Goal: Task Accomplishment & Management: Use online tool/utility

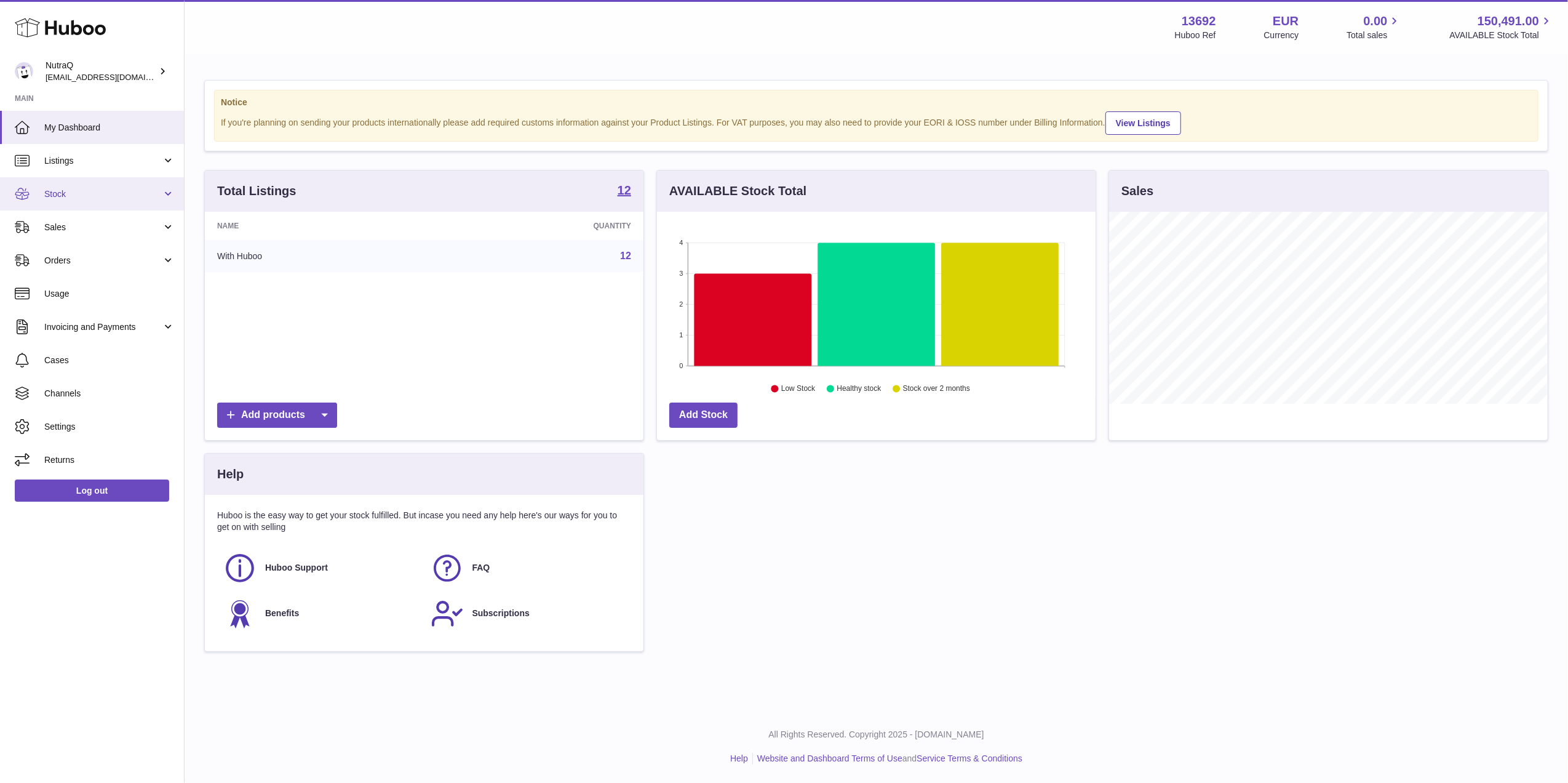
scroll to position [192, 439]
click at [82, 233] on link "Sales" at bounding box center [92, 227] width 184 height 33
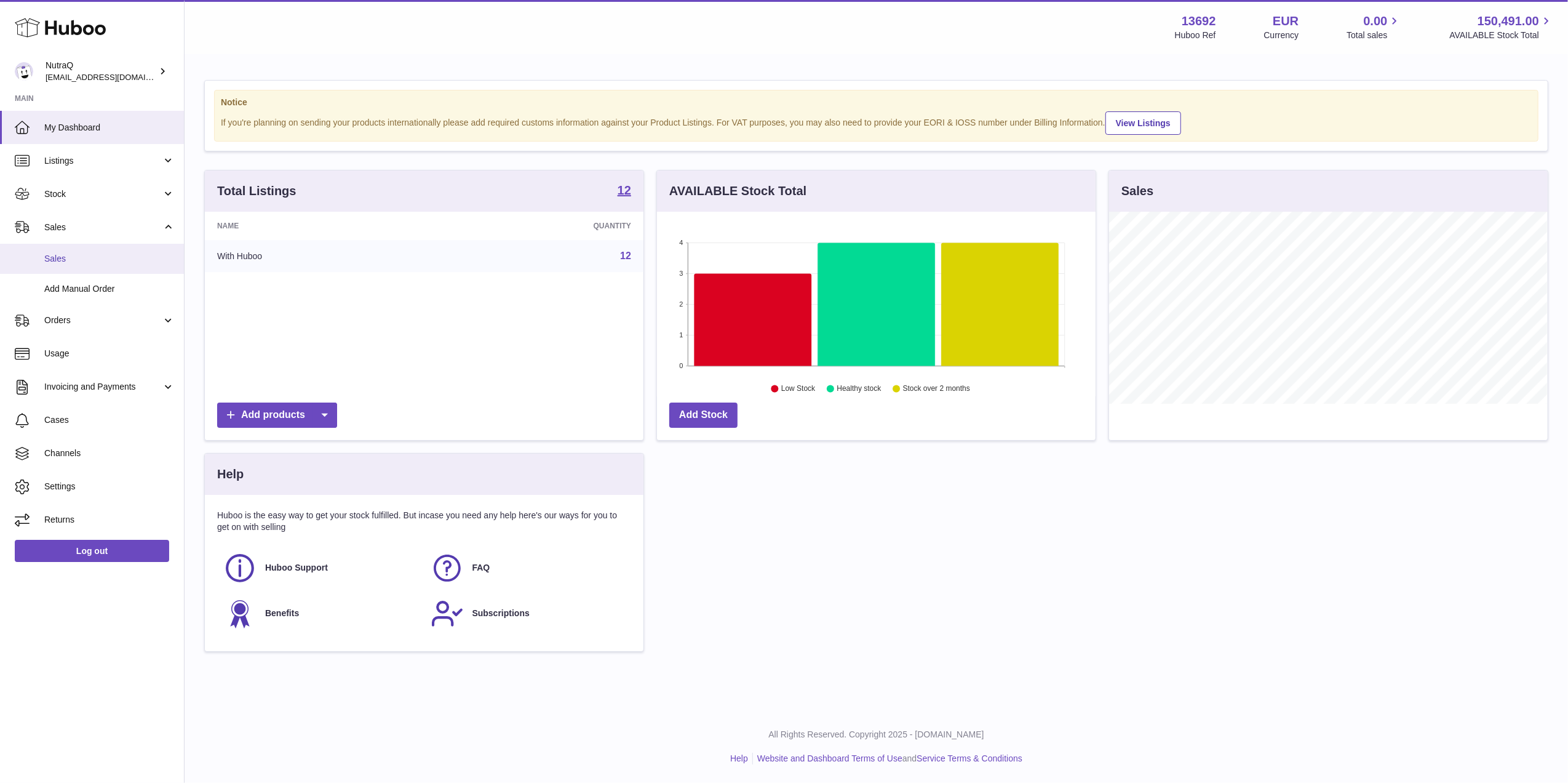
click at [121, 258] on span "Sales" at bounding box center [109, 259] width 130 height 12
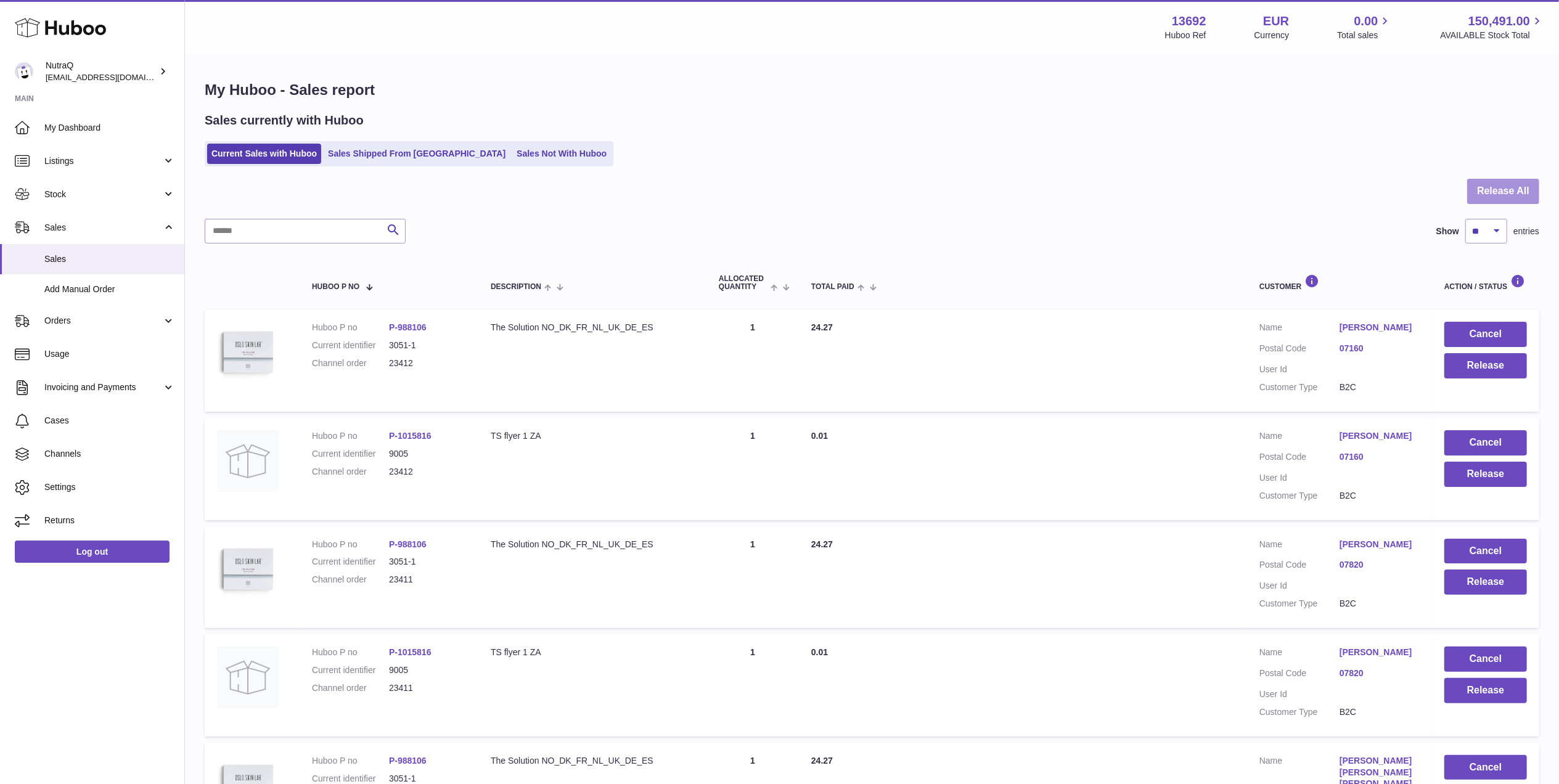
click at [1488, 197] on button "Release All" at bounding box center [1503, 191] width 72 height 25
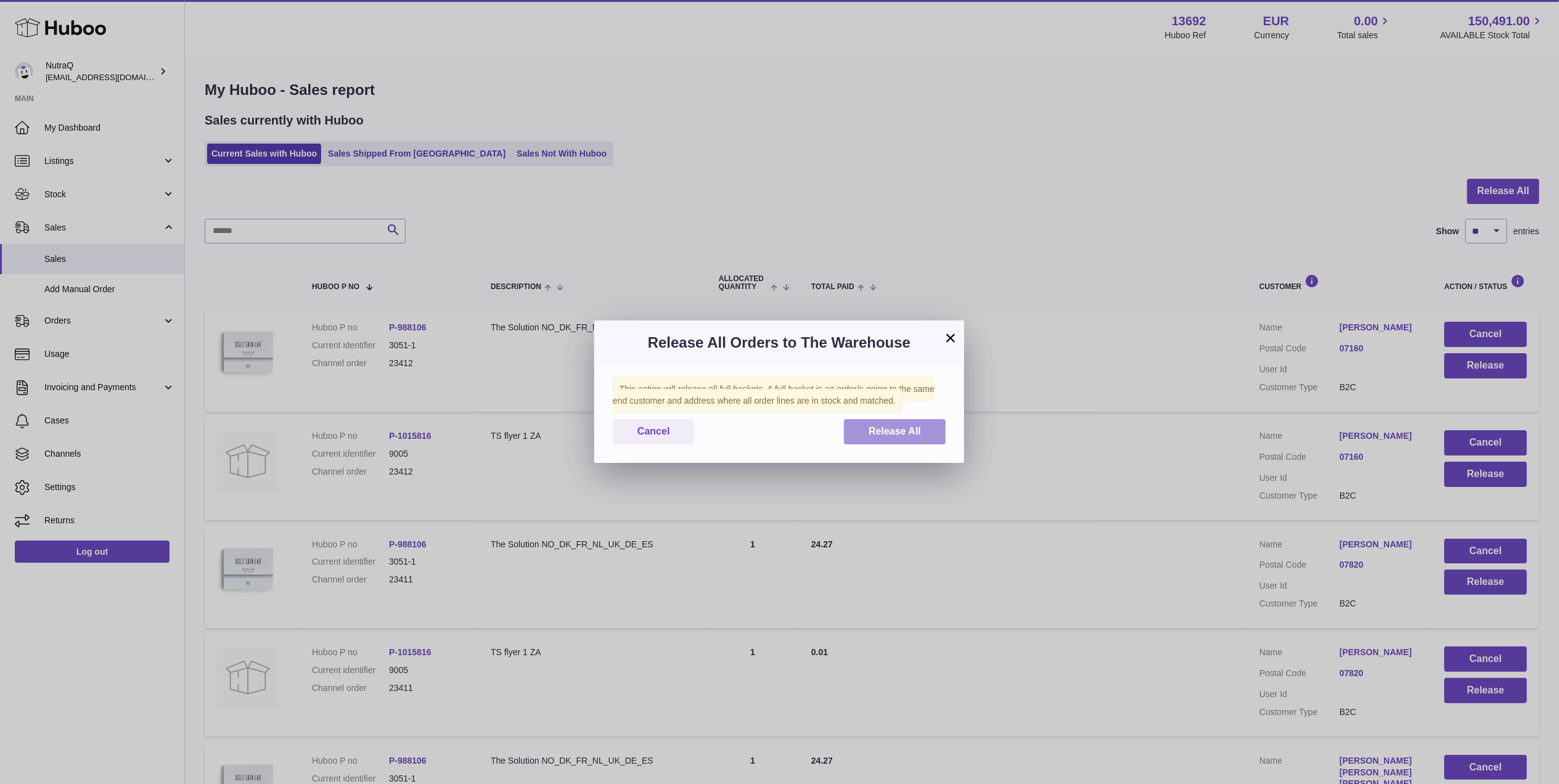
click at [895, 426] on span "Release All" at bounding box center [894, 431] width 52 height 11
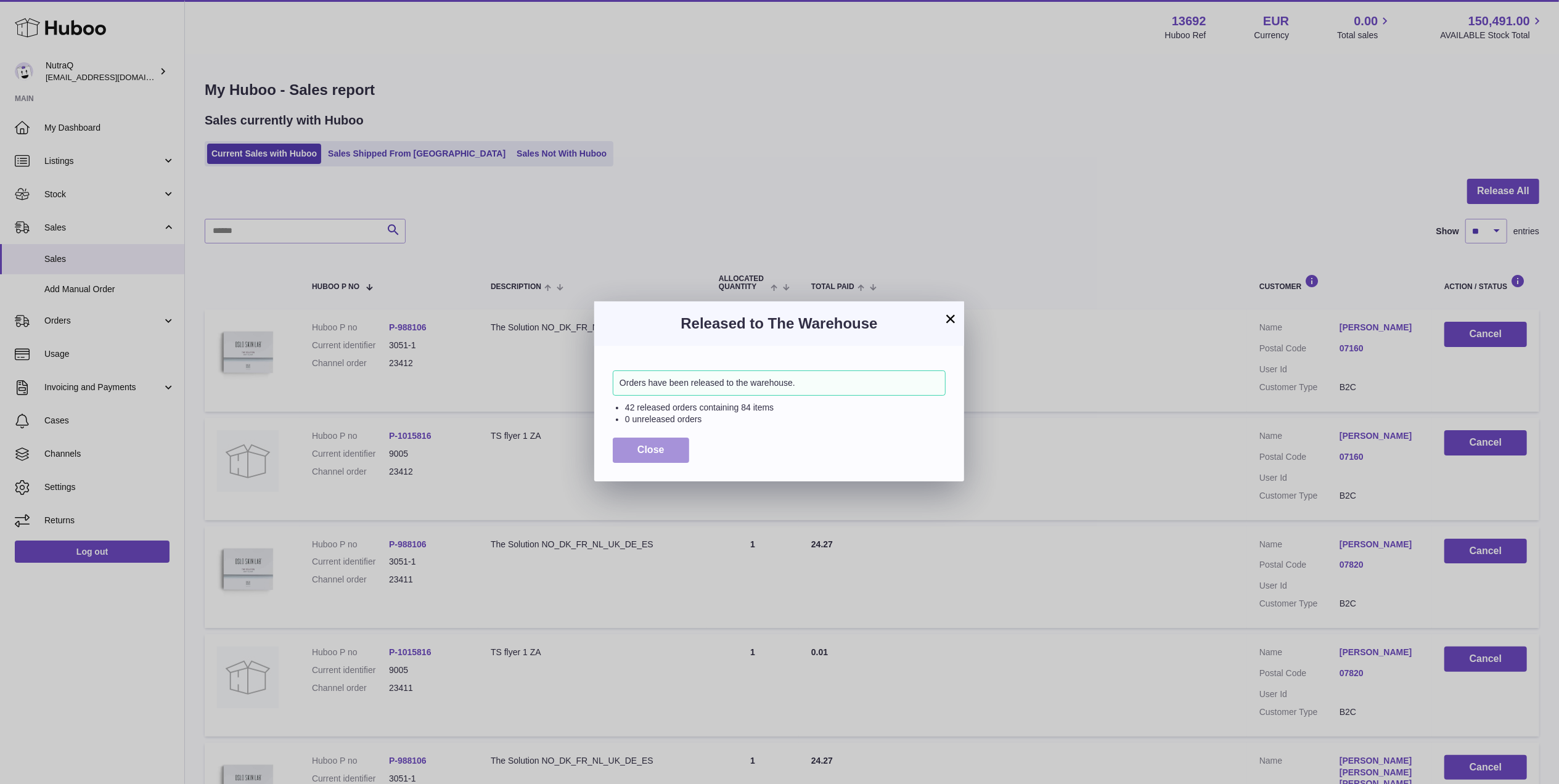
click at [657, 448] on span "Close" at bounding box center [651, 450] width 27 height 11
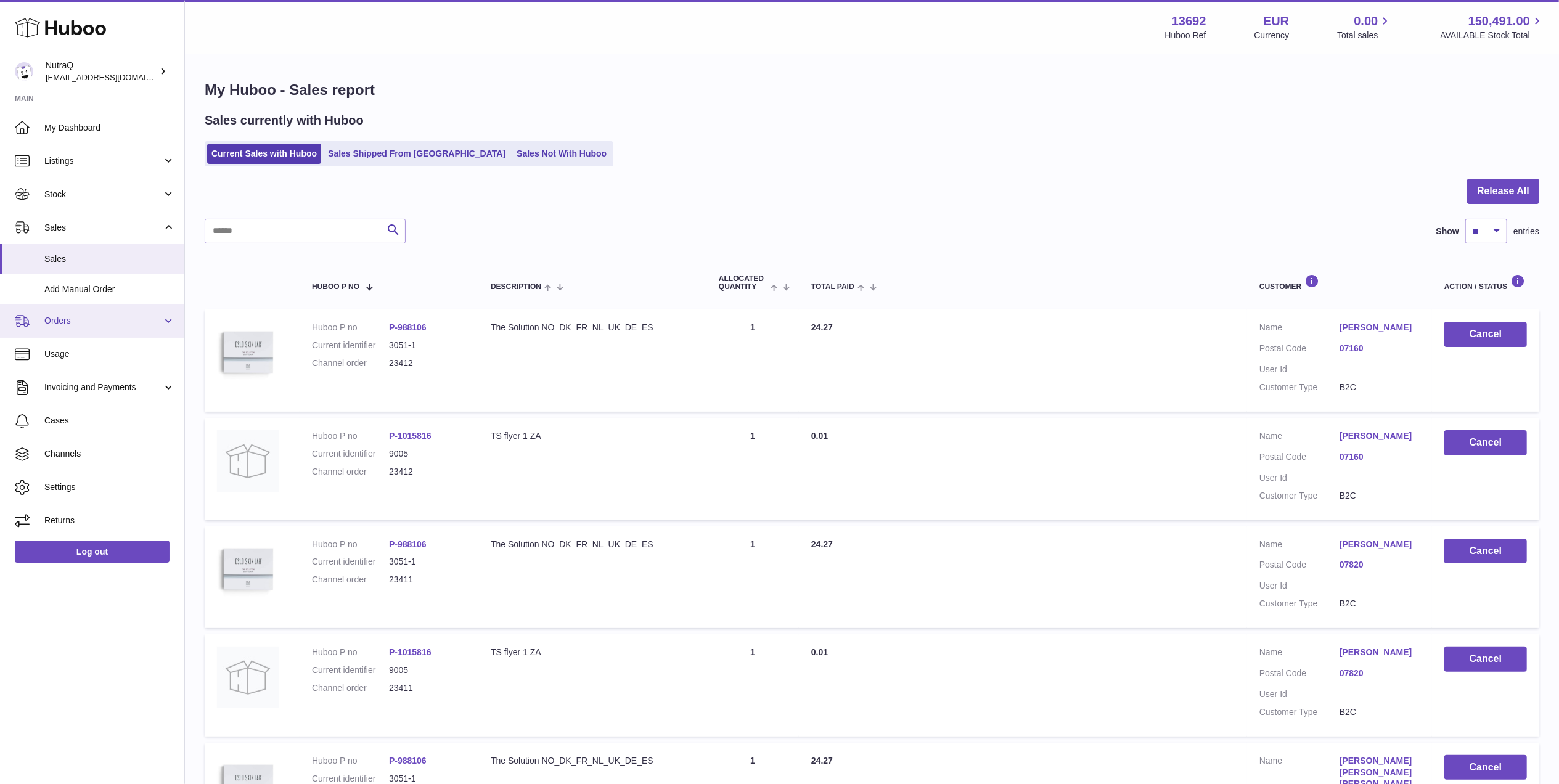
drag, startPoint x: 115, startPoint y: 323, endPoint x: 119, endPoint y: 327, distance: 5.7
click at [116, 323] on span "Orders" at bounding box center [103, 321] width 118 height 12
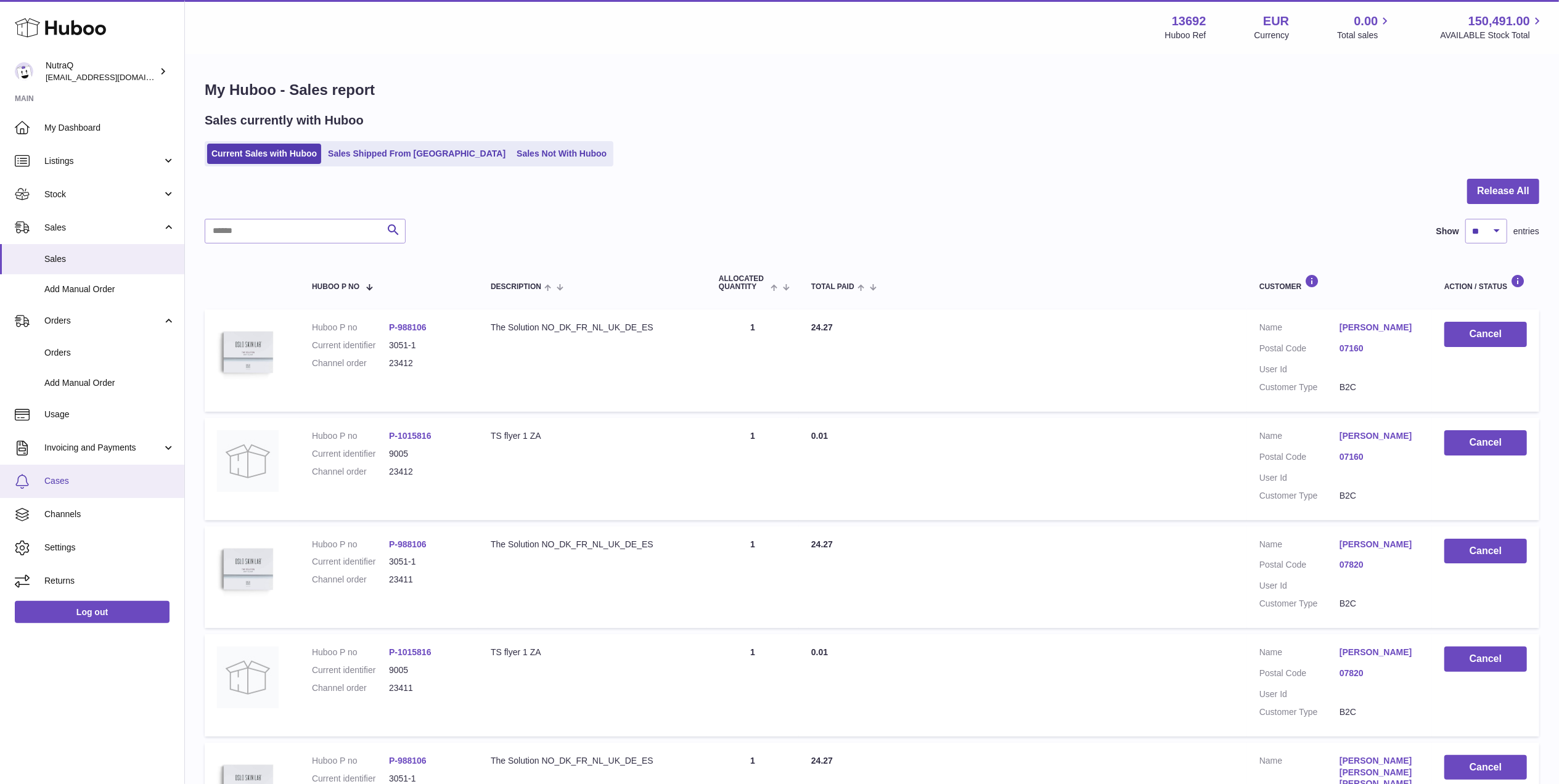
click at [97, 485] on span "Cases" at bounding box center [109, 481] width 131 height 12
